Goal: Task Accomplishment & Management: Use online tool/utility

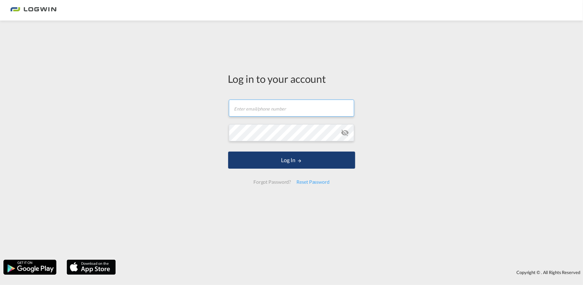
type input "[PERSON_NAME][EMAIL_ADDRESS][DOMAIN_NAME]"
click at [300, 163] on md-icon "LOGIN" at bounding box center [299, 160] width 5 height 5
